Goal: Information Seeking & Learning: Learn about a topic

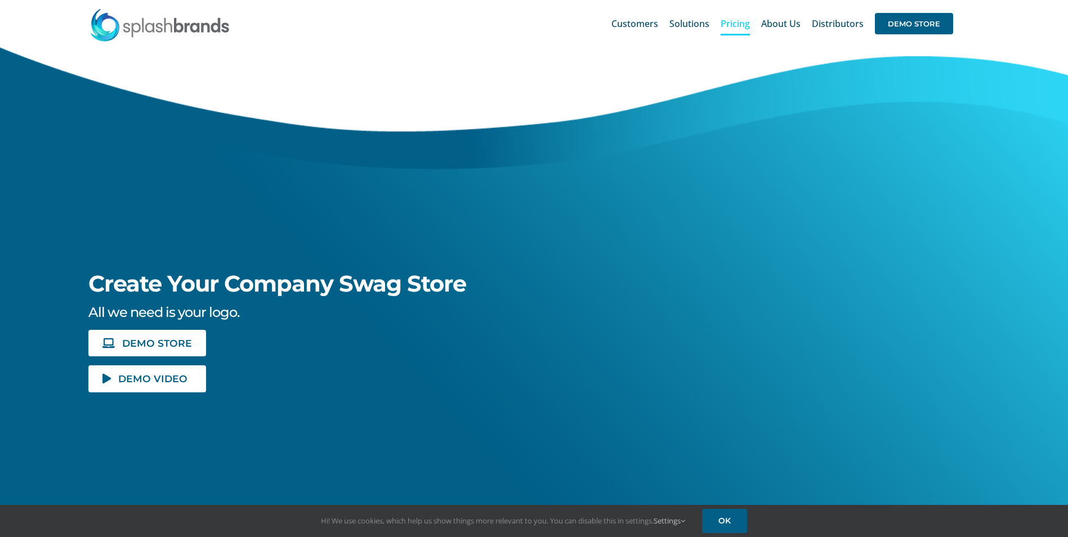
click at [740, 26] on span "Pricing" at bounding box center [735, 23] width 29 height 9
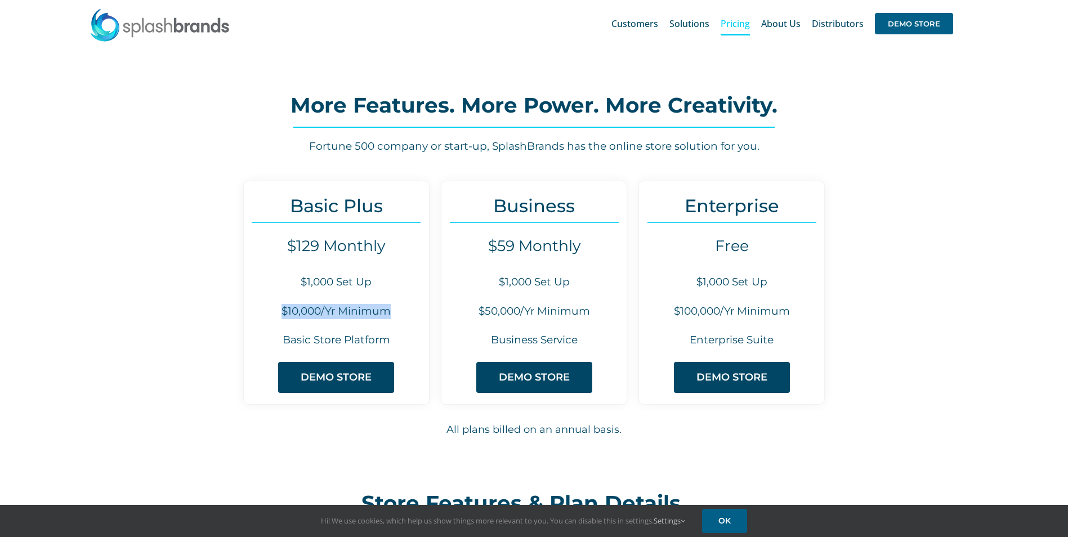
drag, startPoint x: 401, startPoint y: 317, endPoint x: 270, endPoint y: 305, distance: 131.7
click at [270, 305] on h6 "$10,000/Yr Minimum" at bounding box center [336, 311] width 185 height 15
drag, startPoint x: 270, startPoint y: 305, endPoint x: 230, endPoint y: 239, distance: 77.8
click at [230, 239] on div "Basic Plus $129 Monthly $1,000 Set Up $10,000/Yr Minimum Basic Store Platform D…" at bounding box center [534, 321] width 791 height 280
click at [909, 319] on div "Basic Plus $129 Monthly $1,000 Set Up $10,000/Yr Minimum Basic Store Platform D…" at bounding box center [534, 321] width 791 height 280
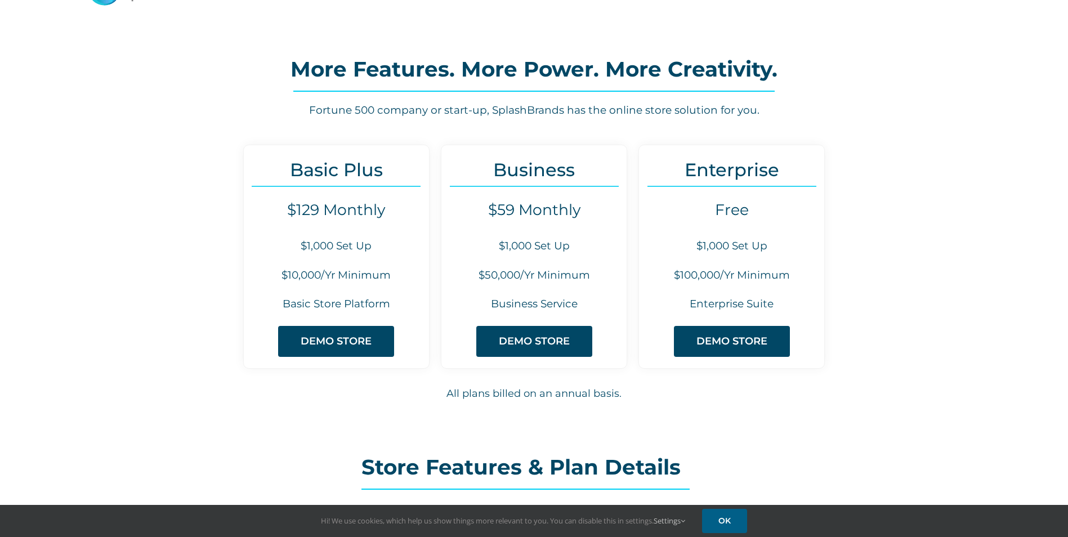
scroll to position [56, 0]
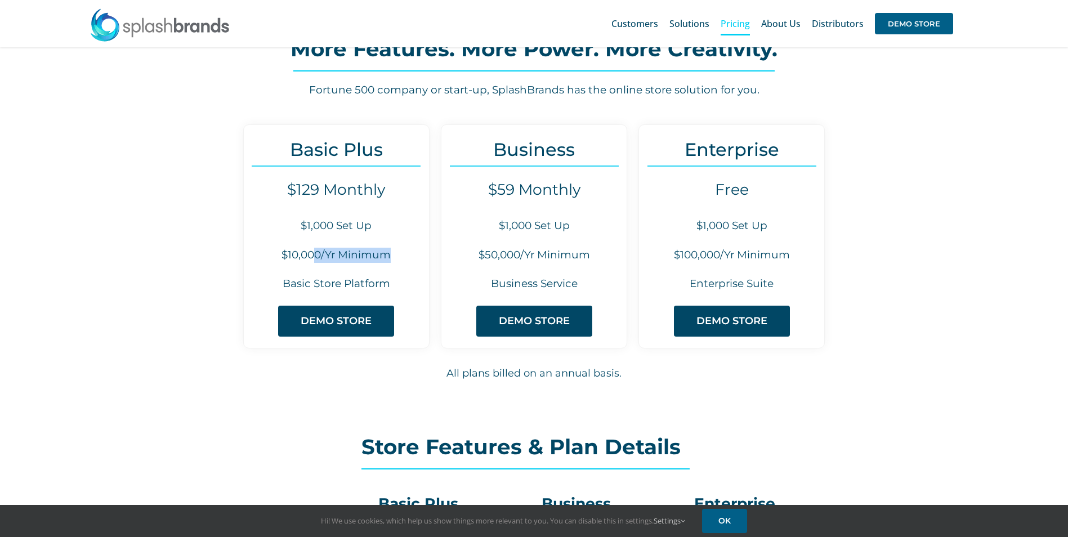
drag, startPoint x: 312, startPoint y: 266, endPoint x: 387, endPoint y: 267, distance: 74.3
click at [387, 267] on div "Basic Plus $129 Monthly $1,000 Set Up $10,000/Yr Minimum Basic Store Platform D…" at bounding box center [336, 236] width 186 height 224
drag, startPoint x: 387, startPoint y: 267, endPoint x: 409, endPoint y: 296, distance: 36.1
click at [409, 296] on div "Basic Plus $129 Monthly $1,000 Set Up $10,000/Yr Minimum Basic Store Platform D…" at bounding box center [336, 236] width 186 height 224
drag, startPoint x: 846, startPoint y: 263, endPoint x: 672, endPoint y: 228, distance: 177.4
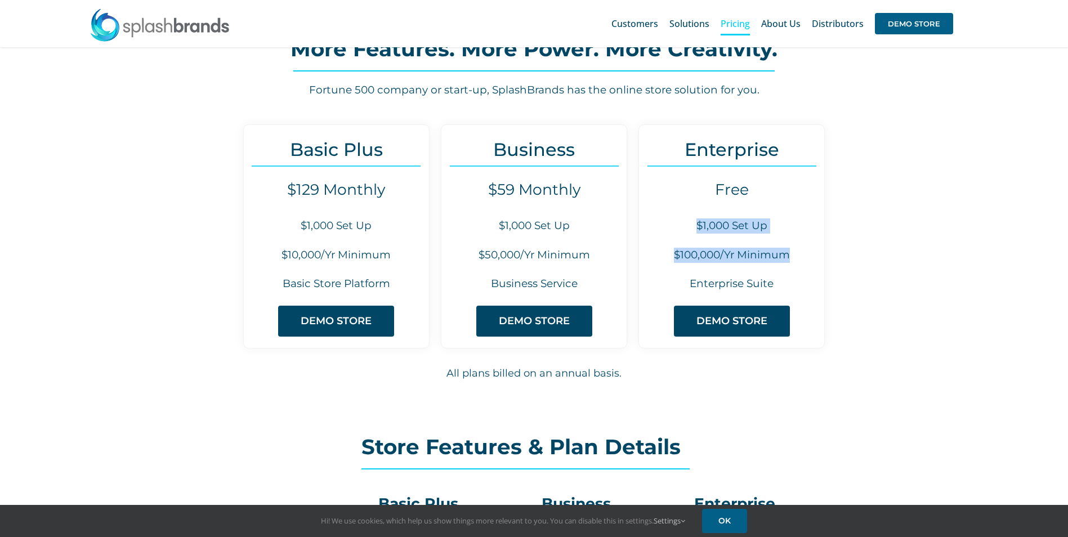
click at [672, 228] on div "Basic Plus $129 Monthly $1,000 Set Up $10,000/Yr Minimum Basic Store Platform D…" at bounding box center [534, 264] width 791 height 280
drag, startPoint x: 672, startPoint y: 228, endPoint x: 893, endPoint y: 277, distance: 226.1
click at [893, 277] on div "Basic Plus $129 Monthly $1,000 Set Up $10,000/Yr Minimum Basic Store Platform D…" at bounding box center [534, 264] width 791 height 280
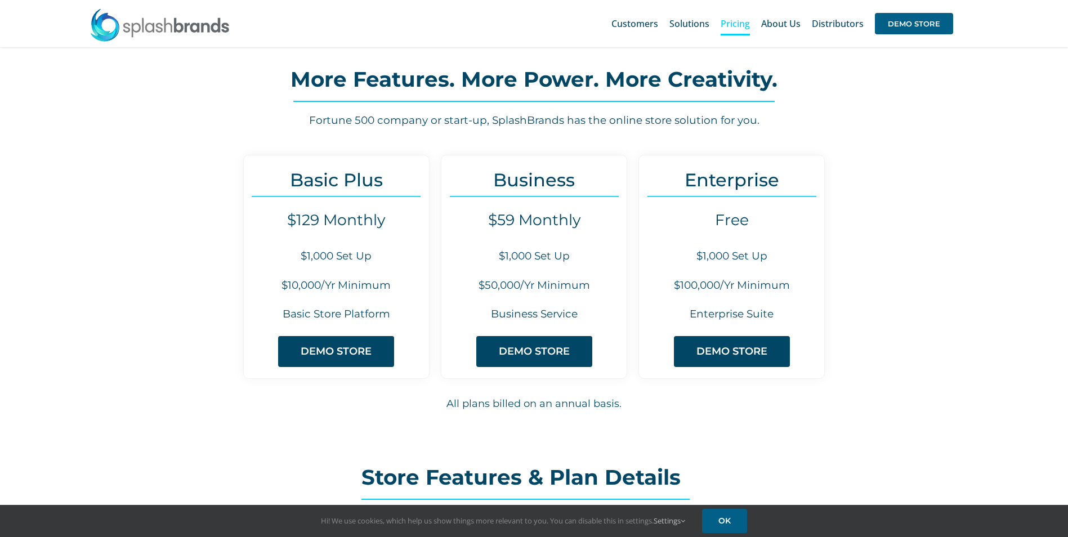
scroll to position [0, 0]
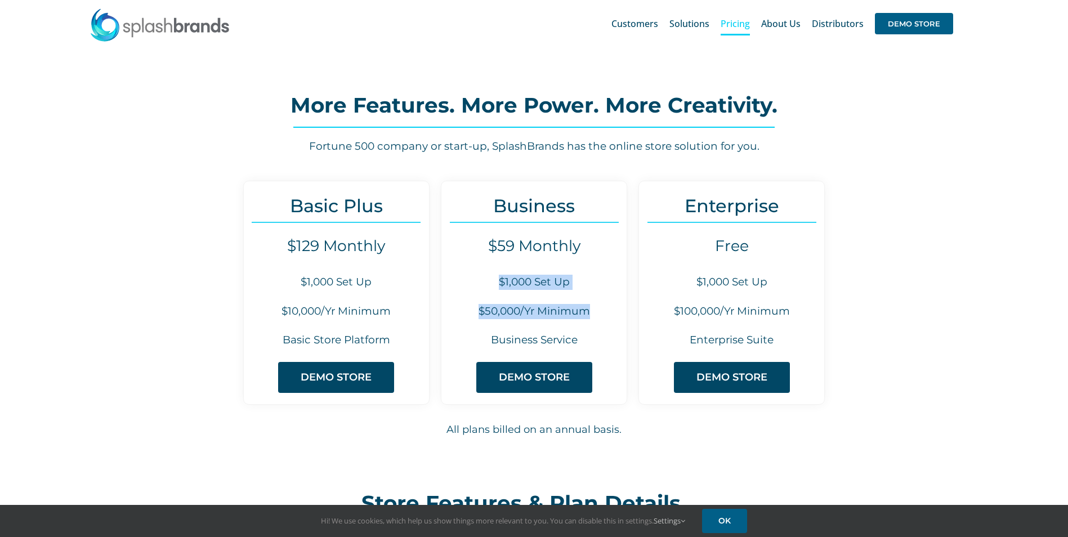
drag, startPoint x: 602, startPoint y: 315, endPoint x: 497, endPoint y: 288, distance: 108.3
click at [497, 288] on div "Business $59 Monthly $1,000 Set Up $50,000/Yr Minimum Business Service DEMO STO…" at bounding box center [534, 293] width 186 height 224
click at [688, 326] on div "Enterprise Free $1,000 Set Up $100,000/Yr Minimum Enterprise Suite DEMO STORE" at bounding box center [731, 293] width 186 height 224
drag, startPoint x: 668, startPoint y: 313, endPoint x: 813, endPoint y: 315, distance: 144.7
click at [813, 315] on h6 "$100,000/Yr Minimum" at bounding box center [731, 311] width 185 height 15
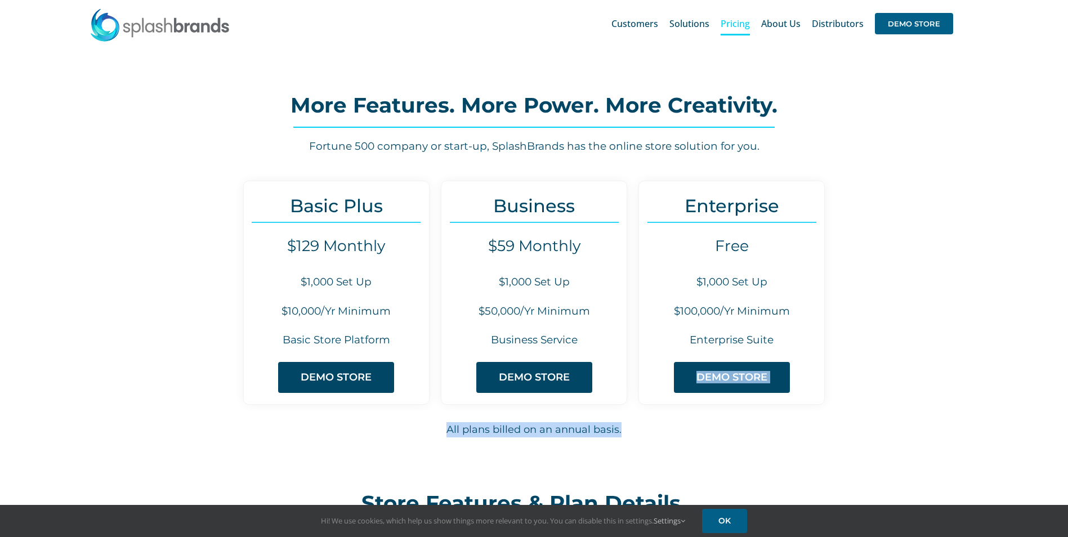
drag, startPoint x: 813, startPoint y: 315, endPoint x: 921, endPoint y: 329, distance: 108.4
click at [921, 329] on div "Basic Plus $129 Monthly $1,000 Set Up $10,000/Yr Minimum Basic Store Platform D…" at bounding box center [534, 321] width 791 height 280
drag, startPoint x: 921, startPoint y: 329, endPoint x: 921, endPoint y: 405, distance: 76.0
click at [921, 405] on div "Basic Plus $129 Monthly $1,000 Set Up $10,000/Yr Minimum Basic Store Platform D…" at bounding box center [534, 321] width 791 height 280
click at [872, 375] on div "Basic Plus $129 Monthly $1,000 Set Up $10,000/Yr Minimum Basic Store Platform D…" at bounding box center [534, 321] width 791 height 280
